Goal: Transaction & Acquisition: Purchase product/service

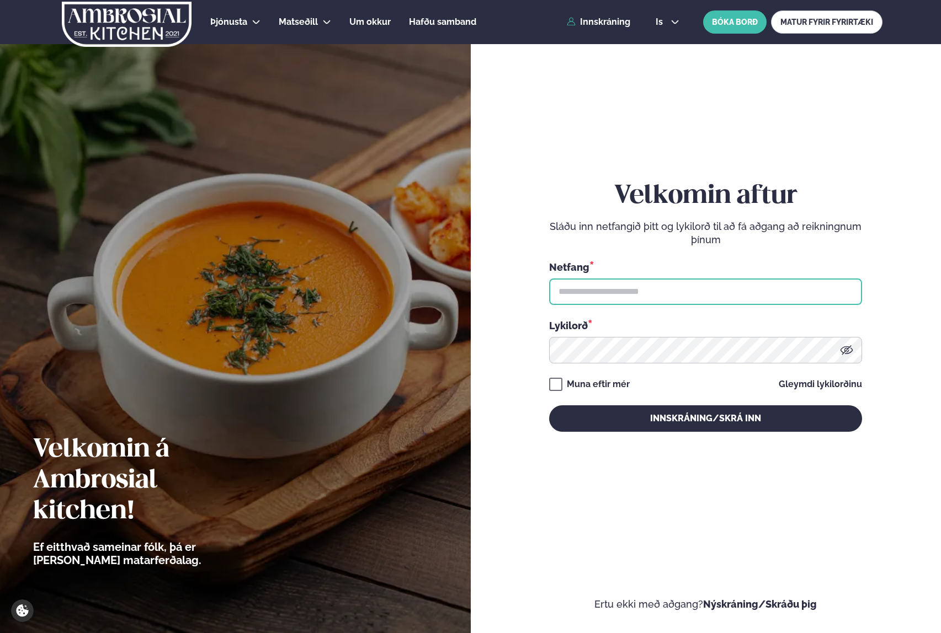
type input "**********"
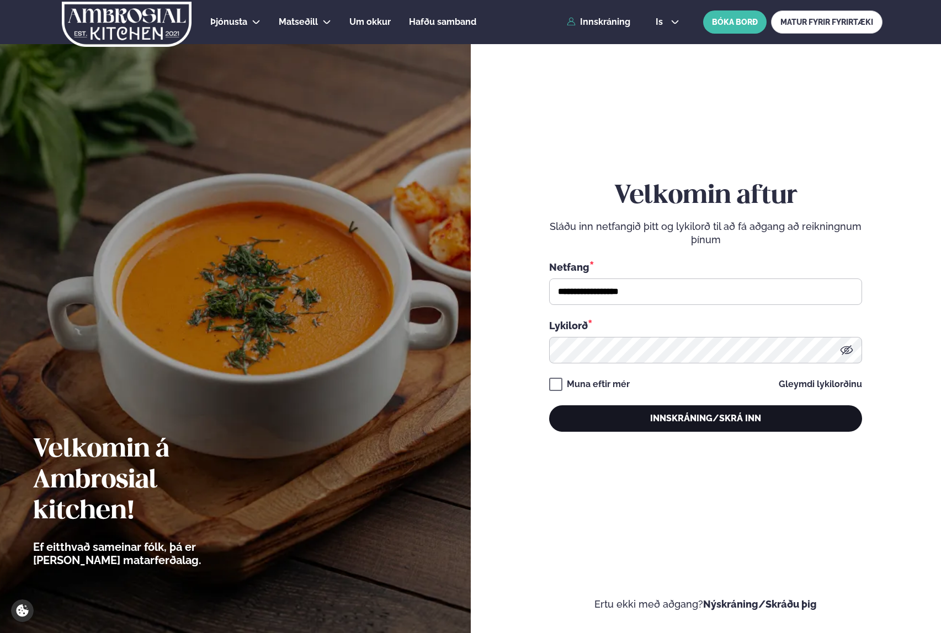
click at [667, 417] on button "Innskráning/Skrá inn" at bounding box center [705, 419] width 313 height 26
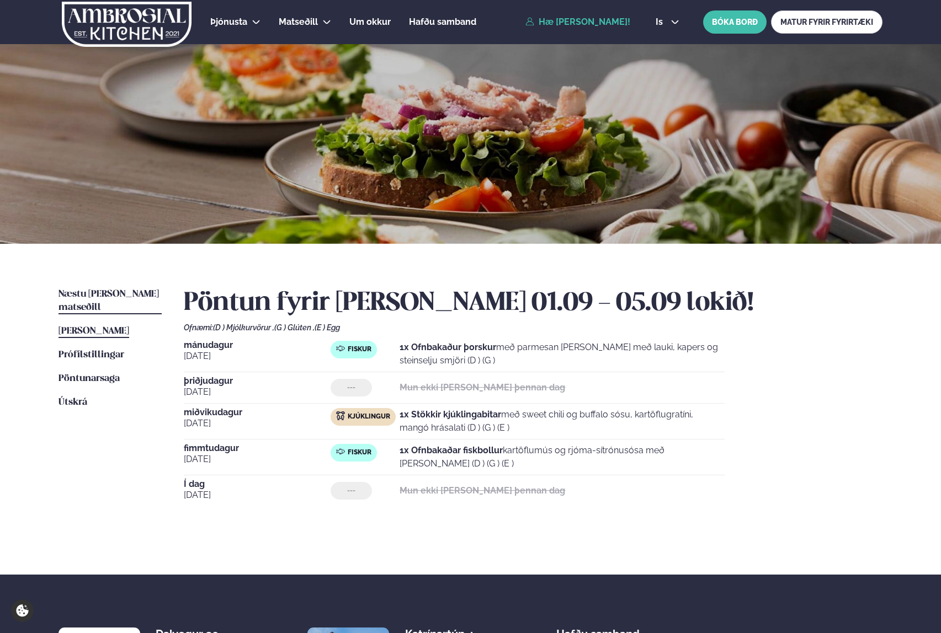
click at [110, 291] on span "Næstu [PERSON_NAME] matseðill" at bounding box center [108, 301] width 100 height 23
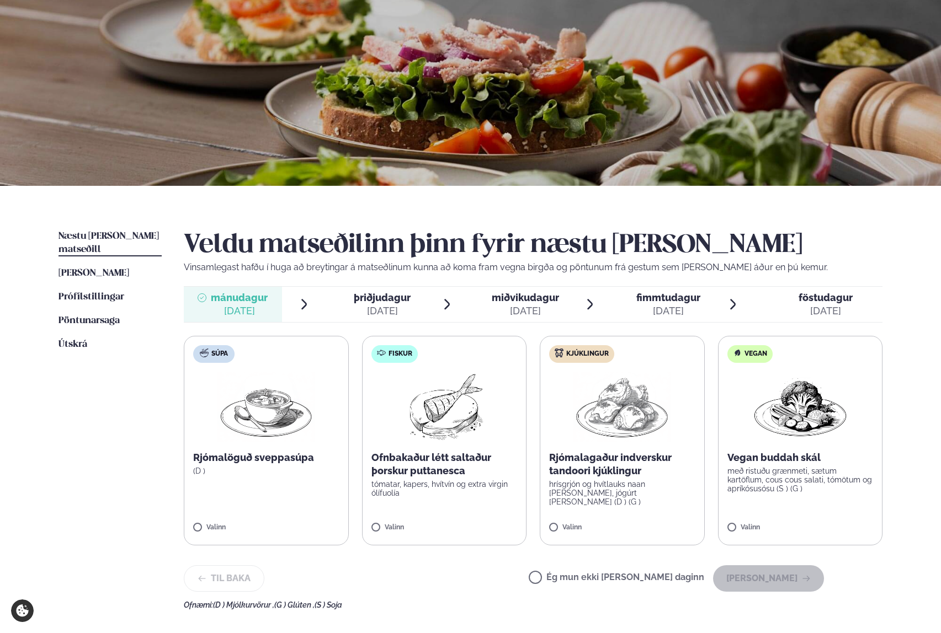
scroll to position [63, 0]
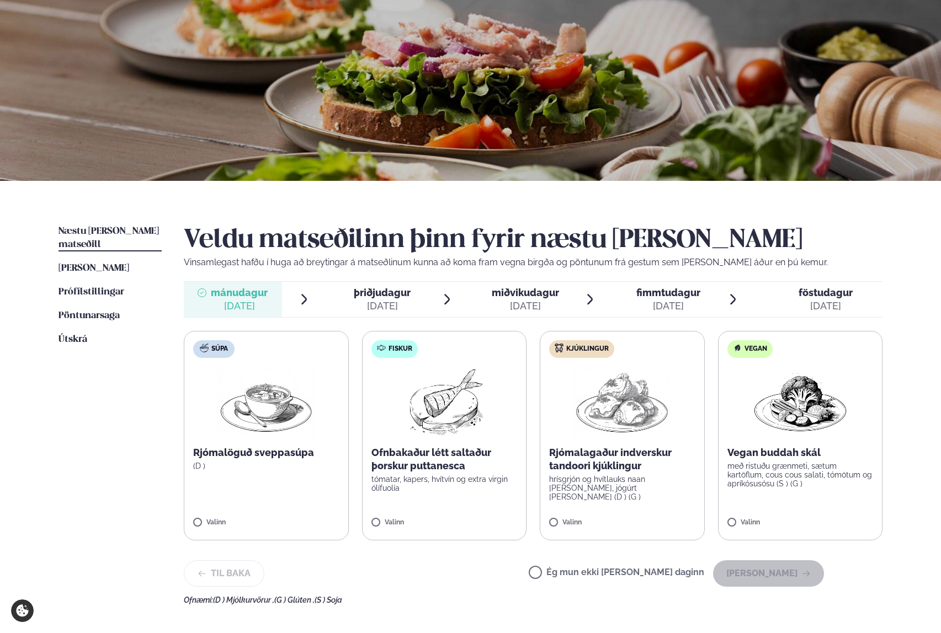
click at [642, 491] on p "hrísgrjón og hvítlauks naan [PERSON_NAME], jógúrt [PERSON_NAME] (D ) (G )" at bounding box center [622, 488] width 146 height 26
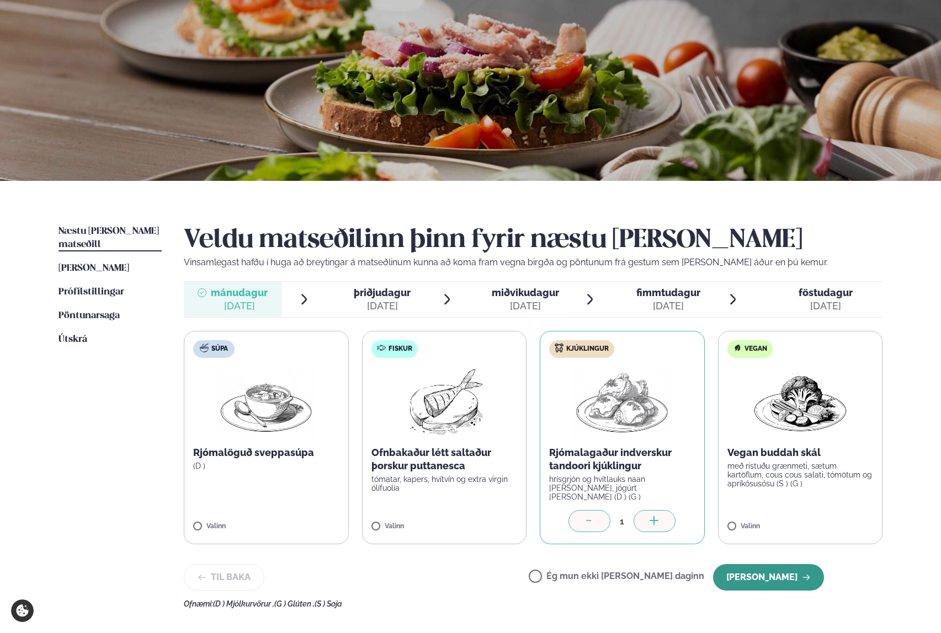
click at [786, 581] on button "[PERSON_NAME]" at bounding box center [768, 577] width 111 height 26
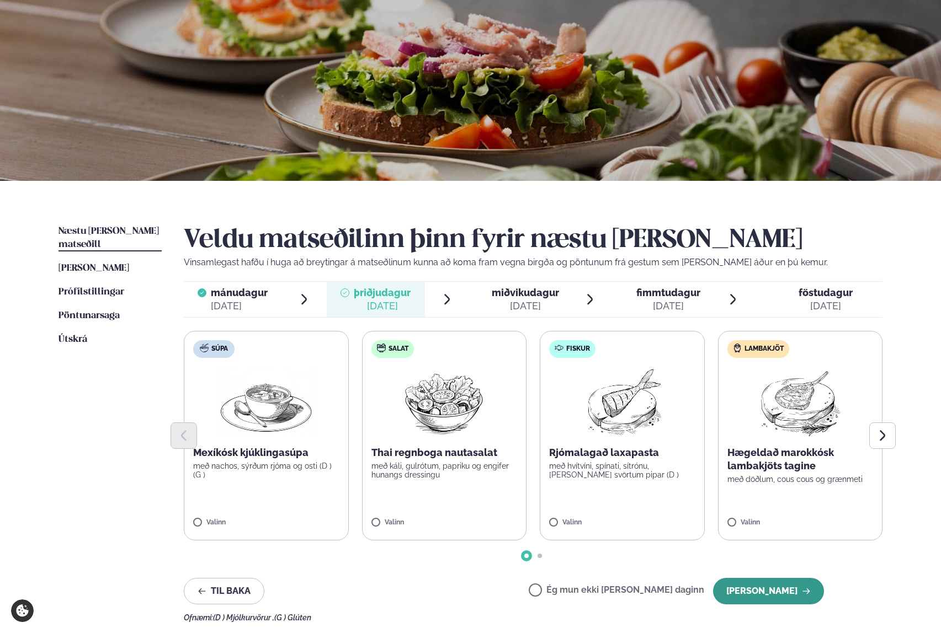
click at [773, 586] on button "[PERSON_NAME]" at bounding box center [768, 591] width 111 height 26
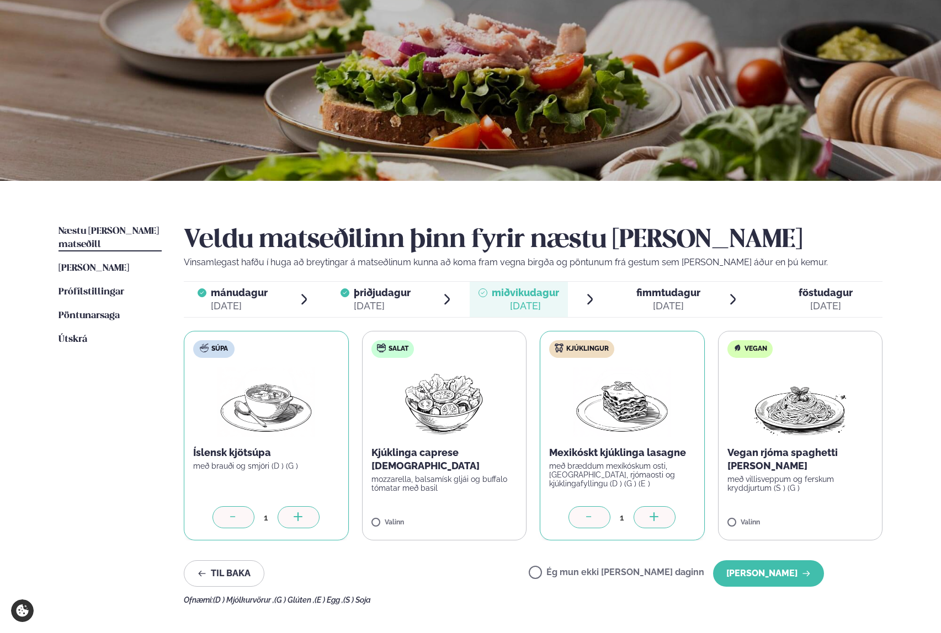
click at [593, 520] on icon at bounding box center [589, 518] width 11 height 11
click at [799, 576] on button "[PERSON_NAME]" at bounding box center [768, 574] width 111 height 26
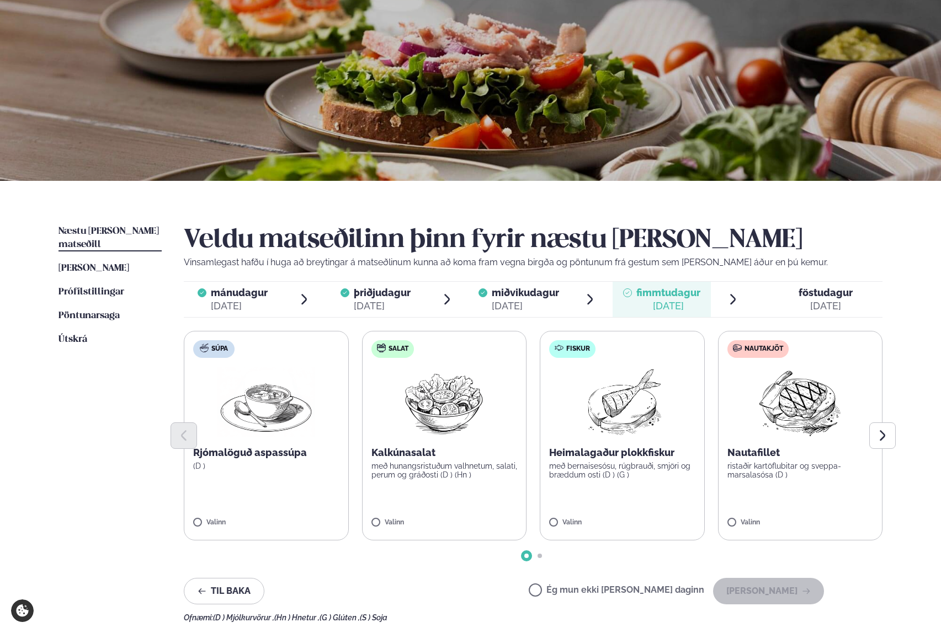
click at [846, 508] on label "Nautakjöt Nautafillet ristaðir kartöflubitar og sveppa- marsalasósa (D ) Valinn" at bounding box center [800, 436] width 165 height 210
click at [803, 587] on button "[PERSON_NAME]" at bounding box center [768, 591] width 111 height 26
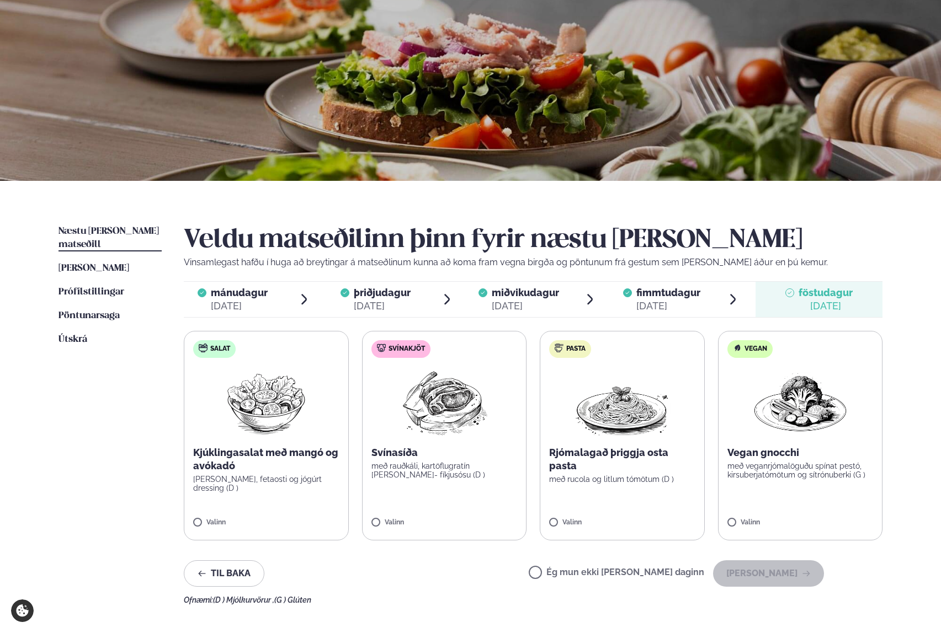
click at [312, 492] on p "[PERSON_NAME], fetaosti og jógúrt dressing (D )" at bounding box center [266, 484] width 146 height 18
click at [781, 575] on button "[PERSON_NAME]" at bounding box center [768, 574] width 111 height 26
